Goal: Transaction & Acquisition: Purchase product/service

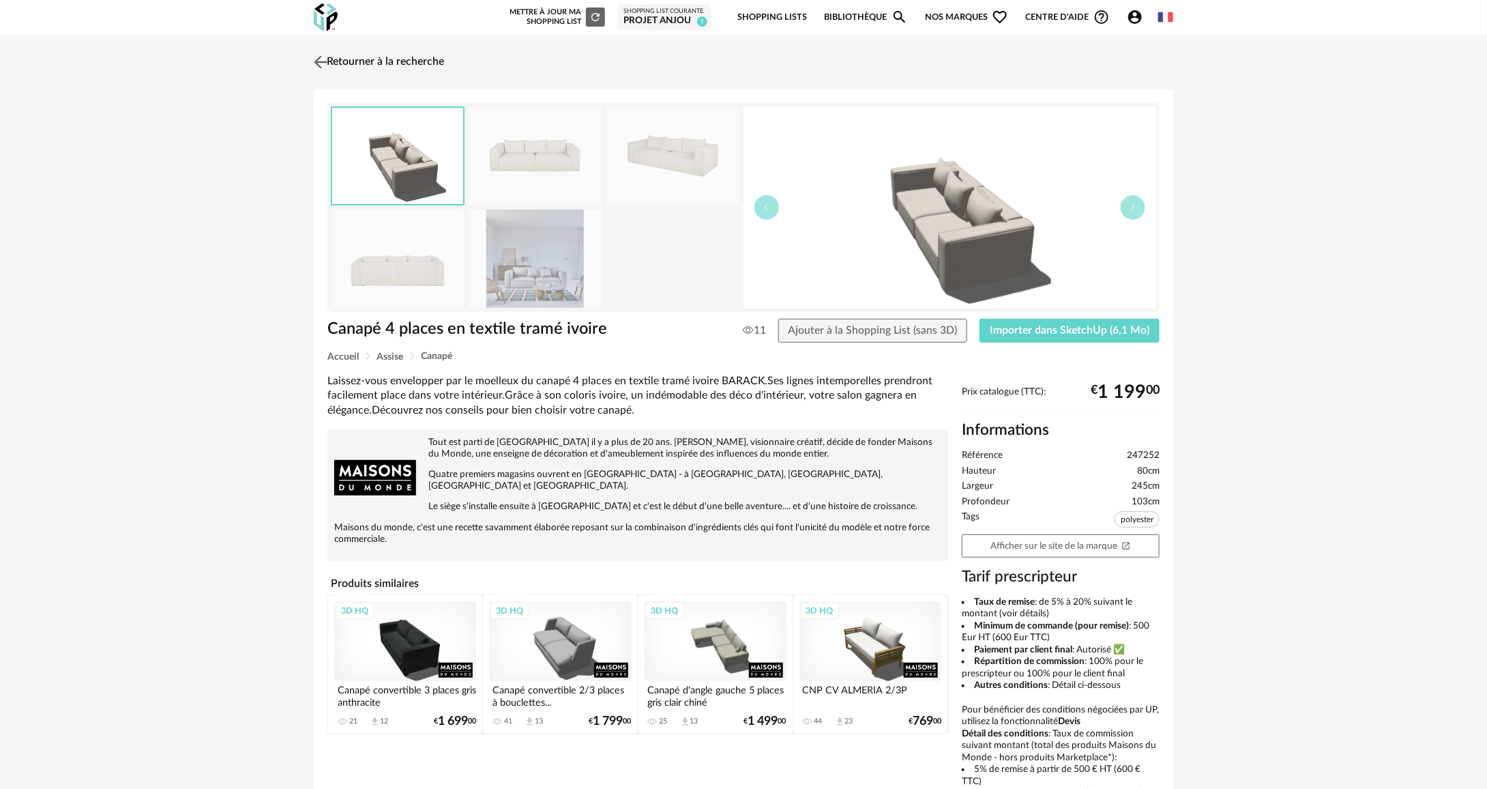
click at [394, 67] on link "Retourner à la recherche" at bounding box center [377, 62] width 134 height 30
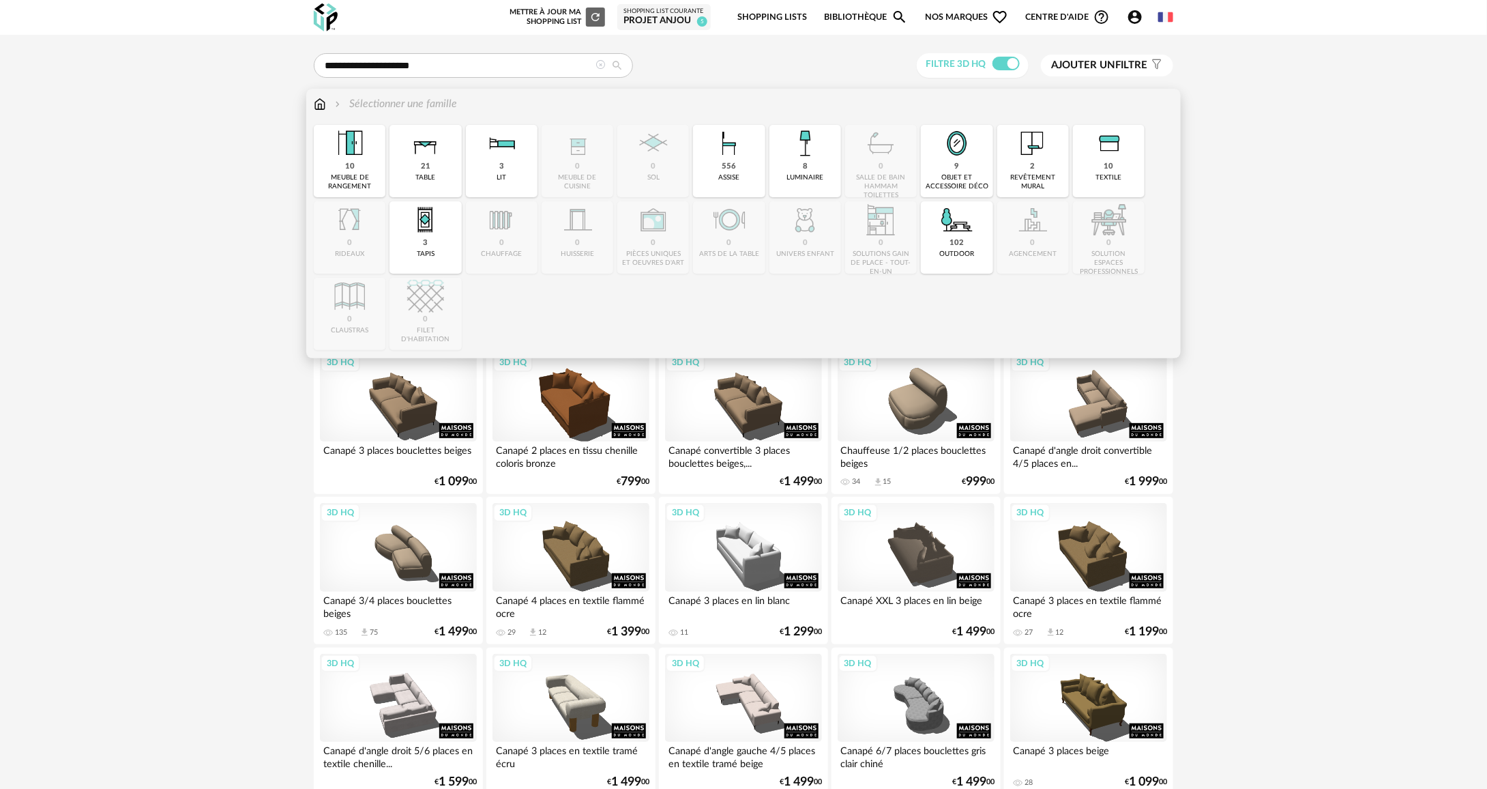
click at [324, 103] on img at bounding box center [320, 104] width 12 height 16
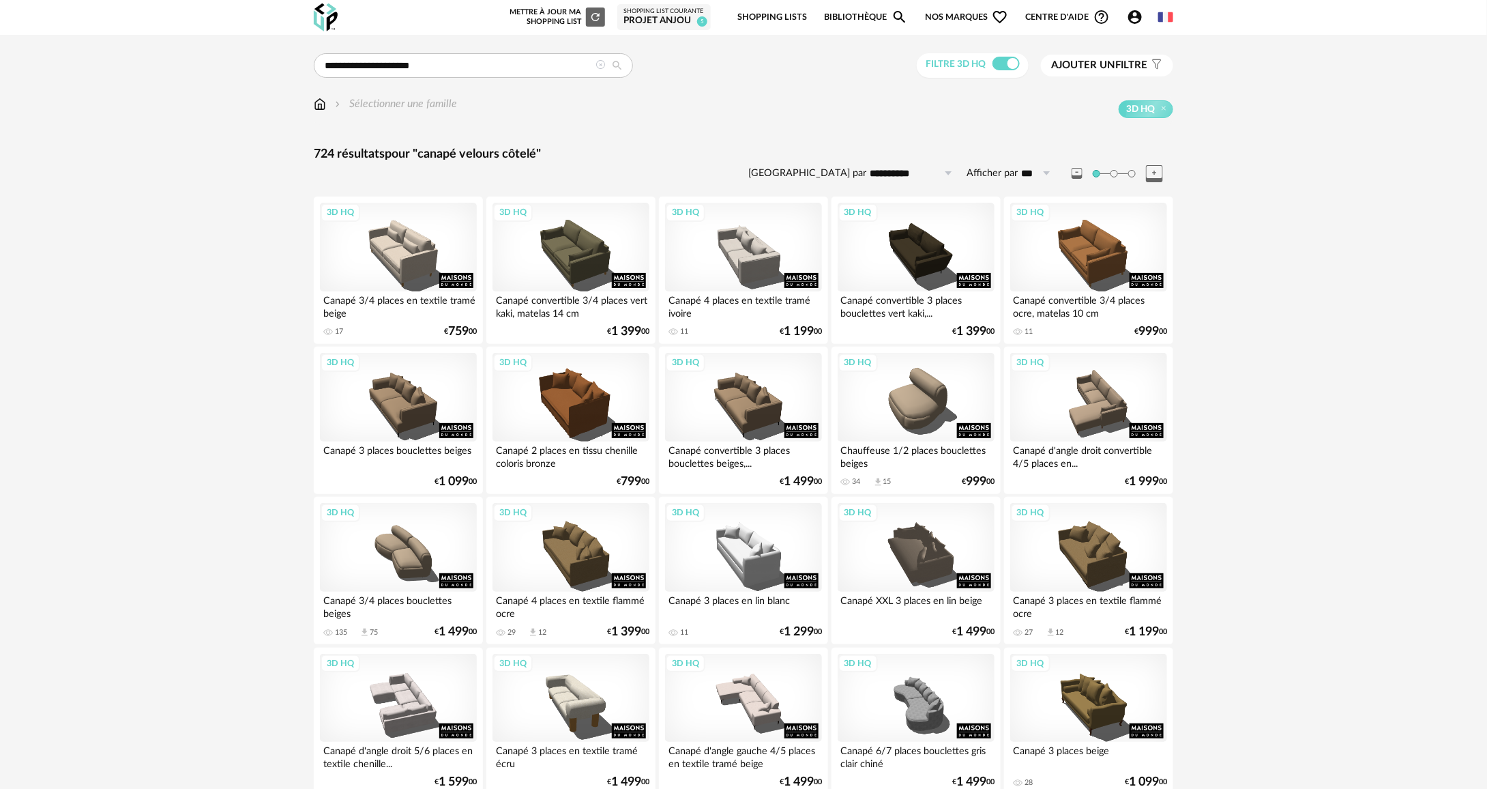
click at [602, 63] on icon at bounding box center [601, 65] width 10 height 10
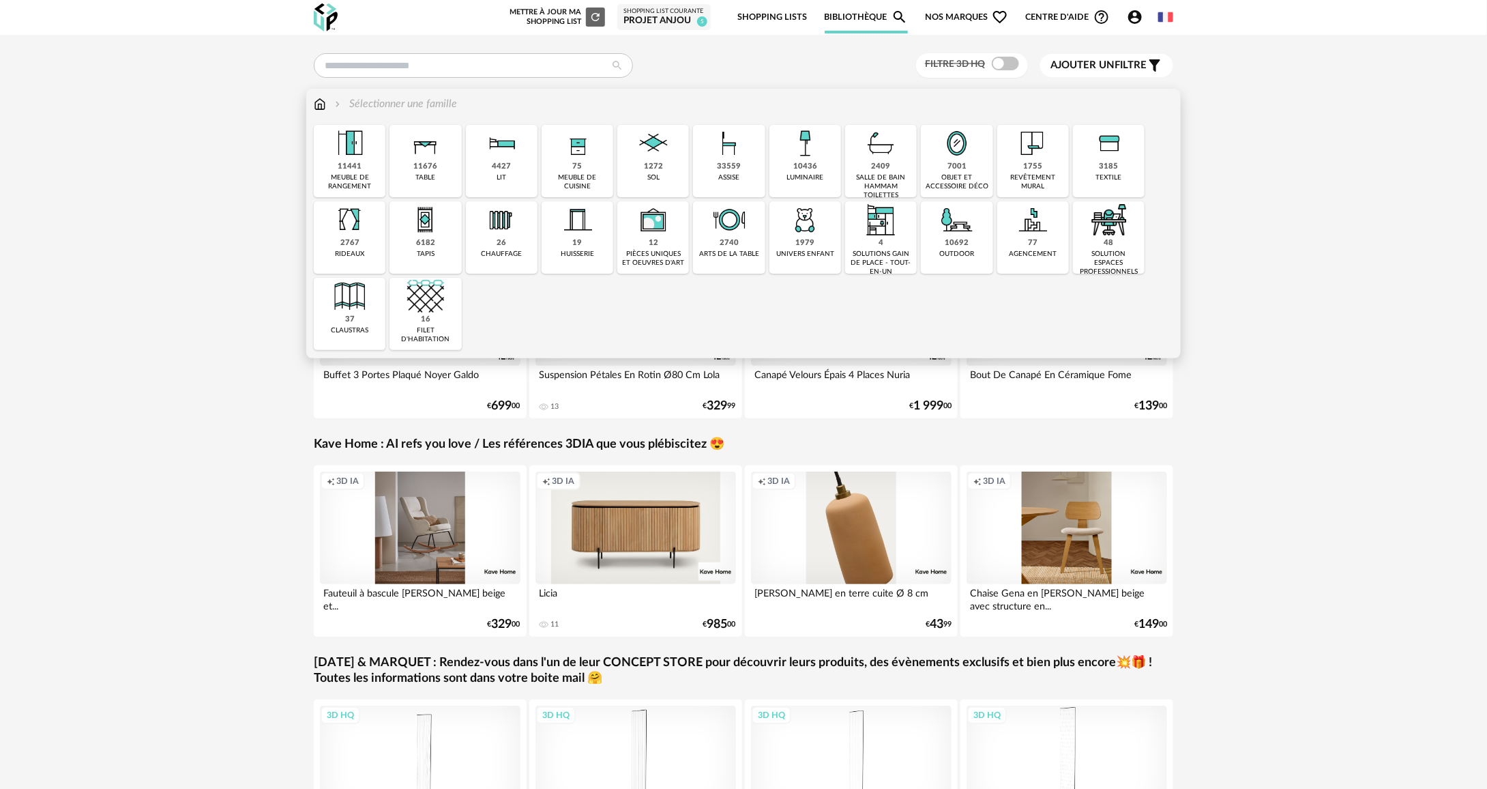
click at [491, 251] on div "chauffage" at bounding box center [501, 254] width 41 height 9
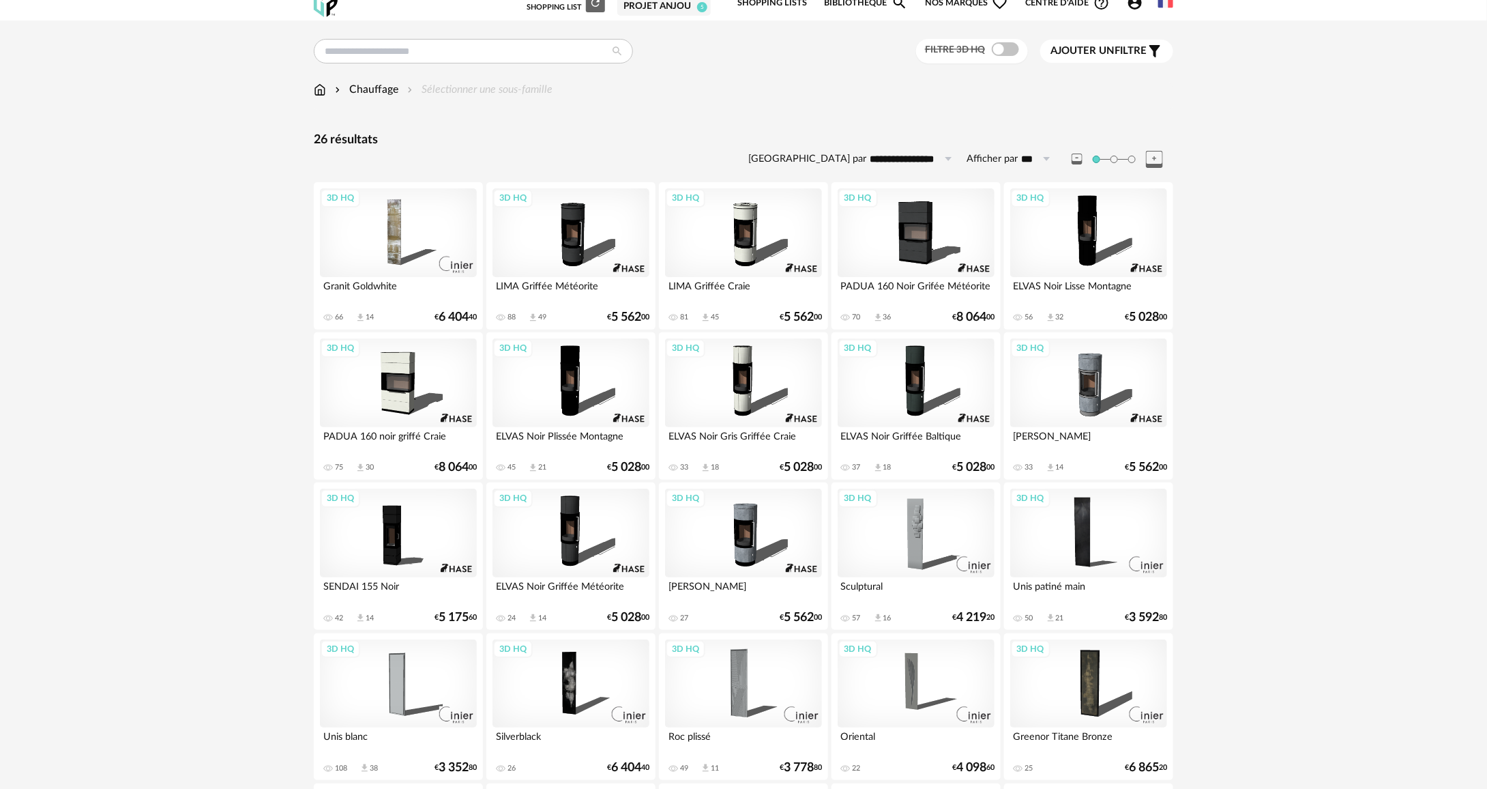
scroll to position [489, 0]
